Goal: Information Seeking & Learning: Find specific fact

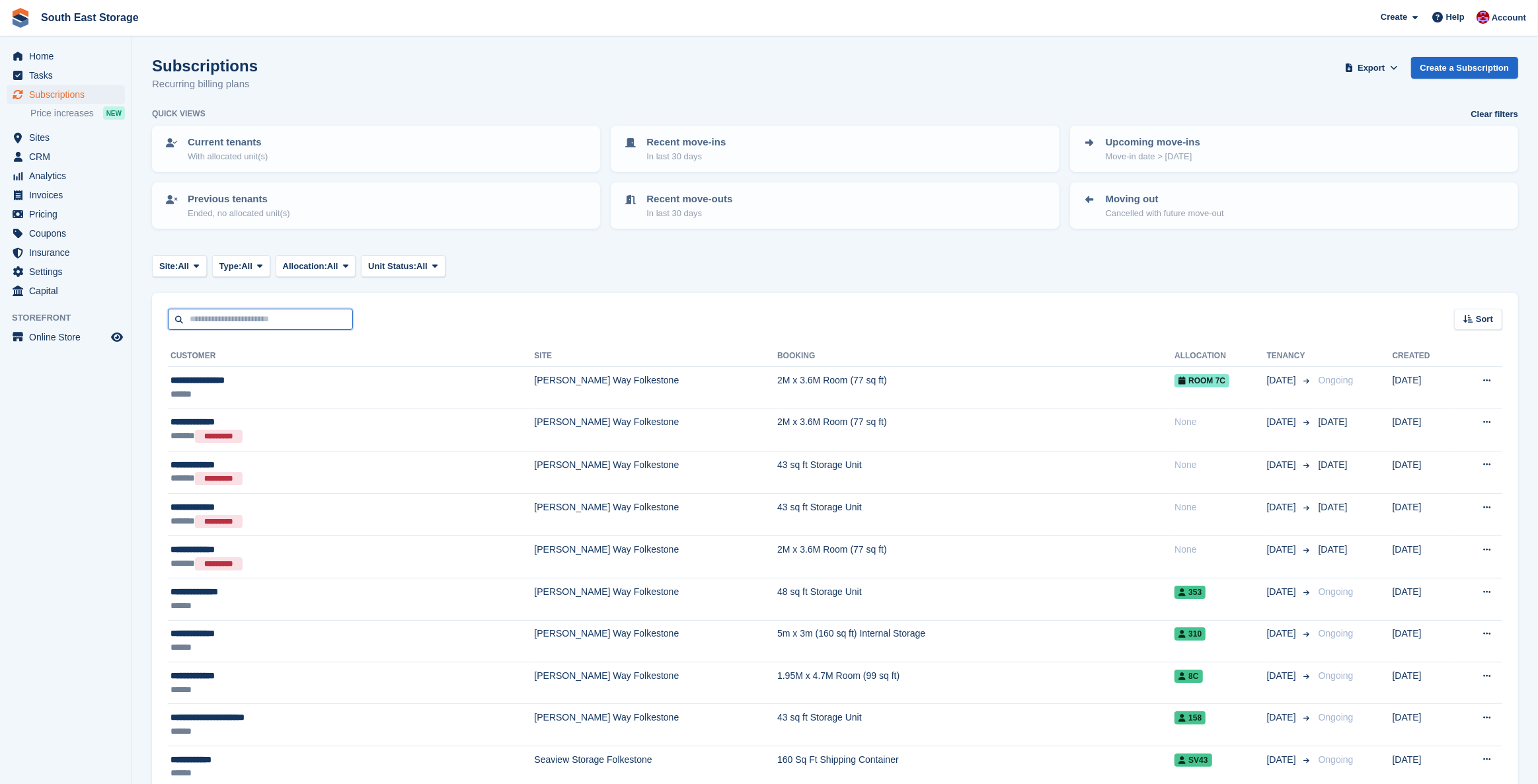
click at [221, 321] on input "text" at bounding box center [260, 320] width 185 height 22
type input "*****"
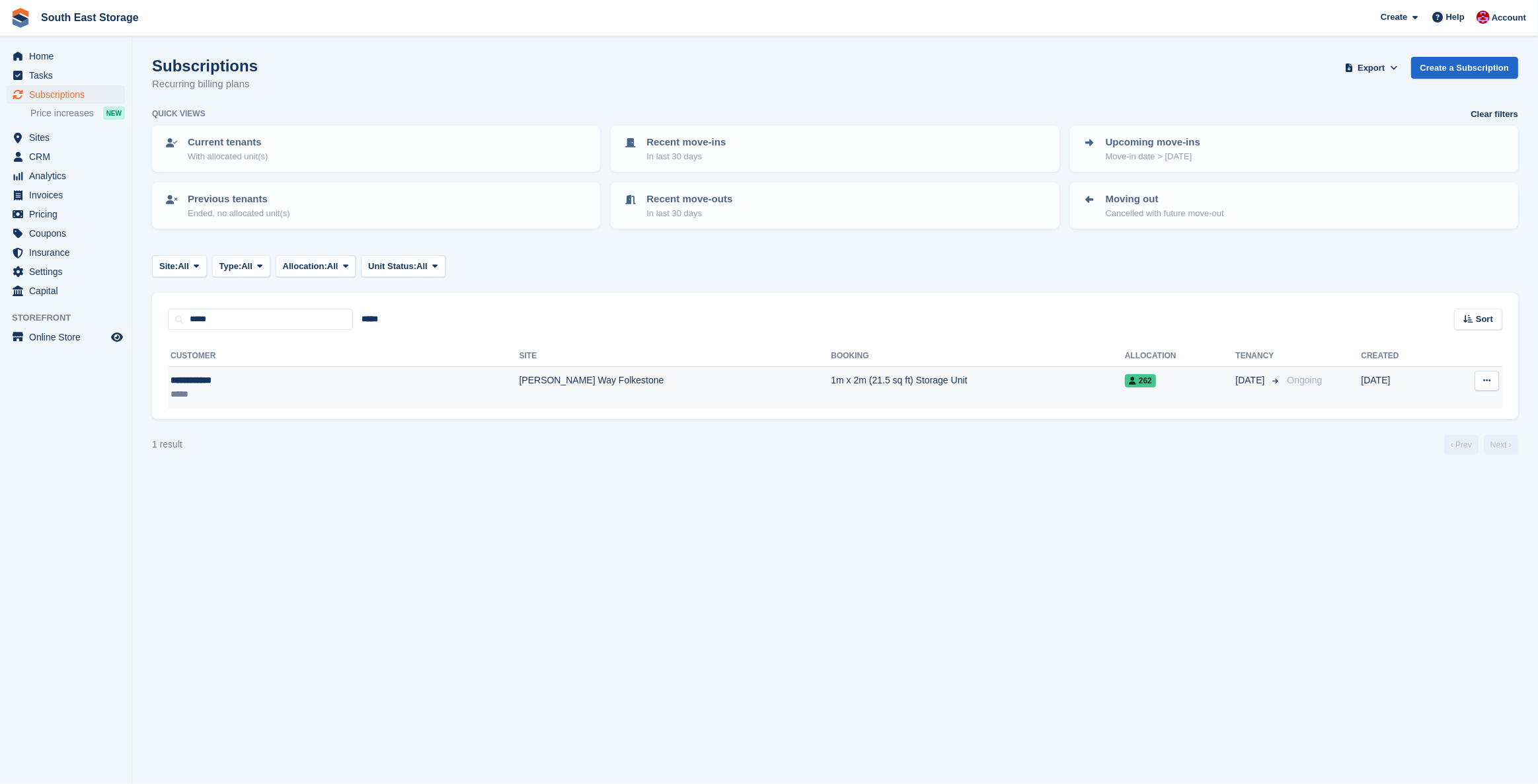
click at [172, 380] on div "**********" at bounding box center [250, 380] width 160 height 14
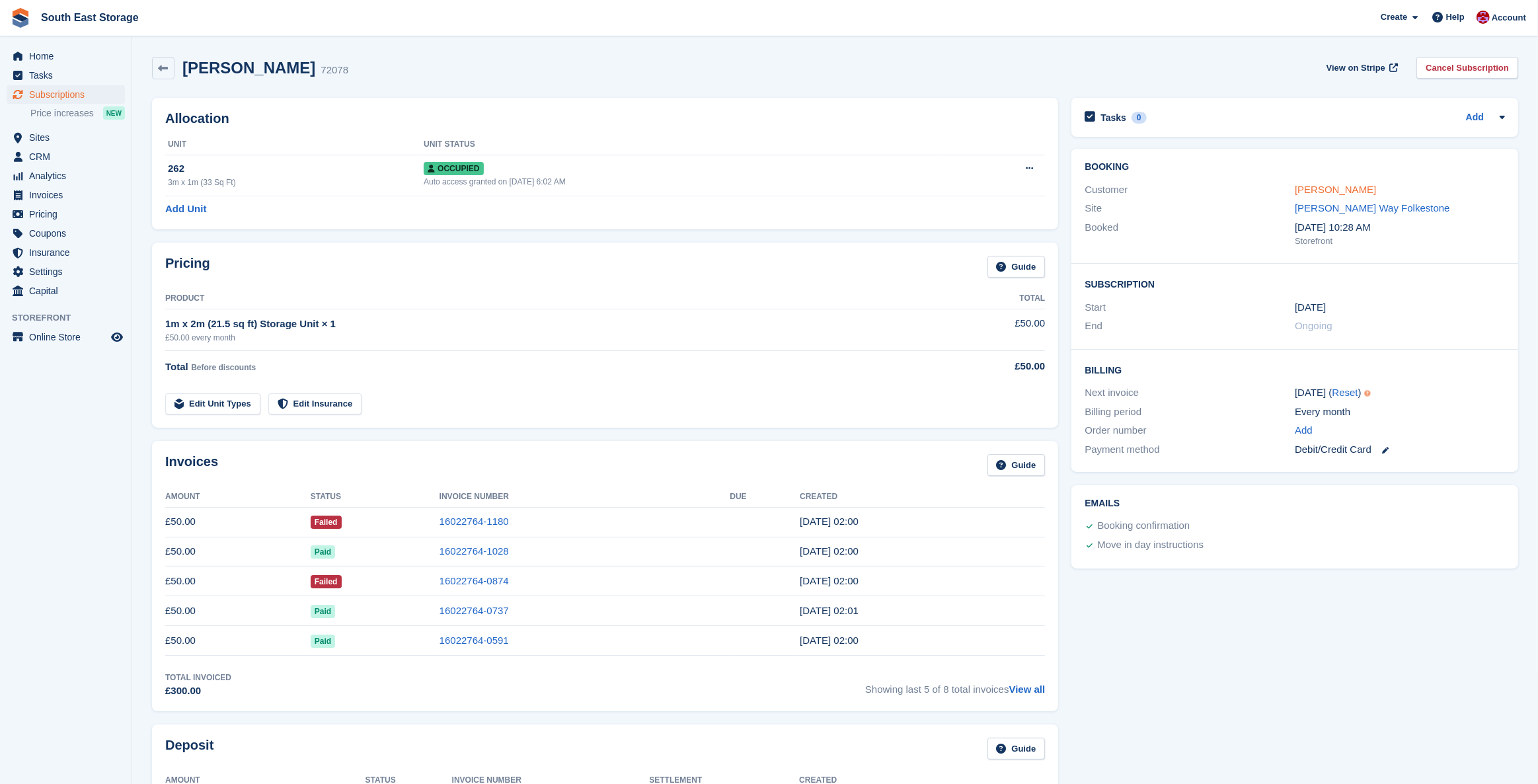
click at [1310, 187] on link "Kelly culver" at bounding box center [1335, 189] width 81 height 11
